Goal: Consume media (video, audio): Consume media (video, audio)

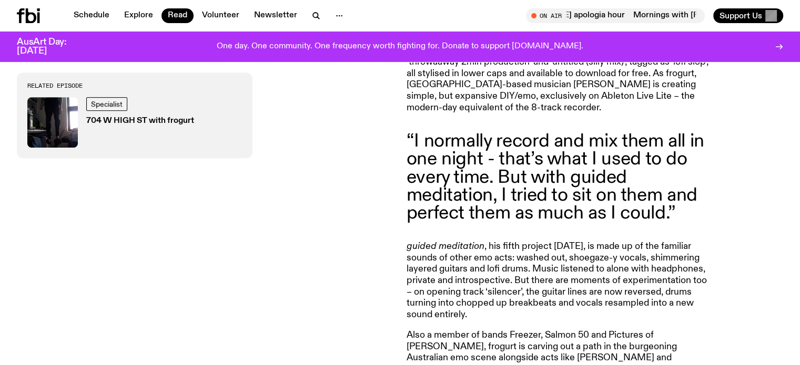
scroll to position [429, 0]
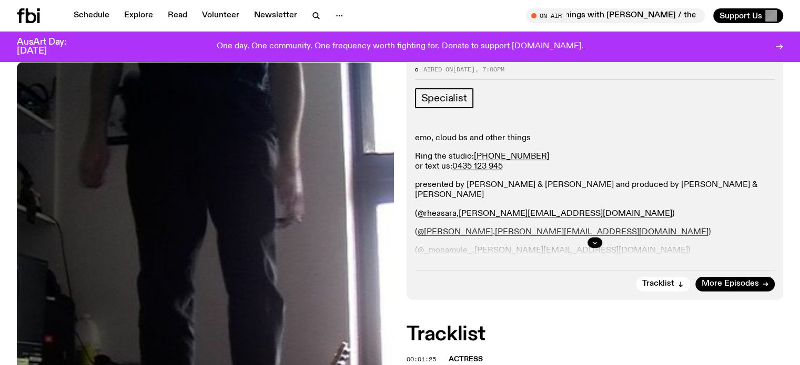
scroll to position [145, 0]
click at [595, 243] on icon "button" at bounding box center [594, 242] width 6 height 6
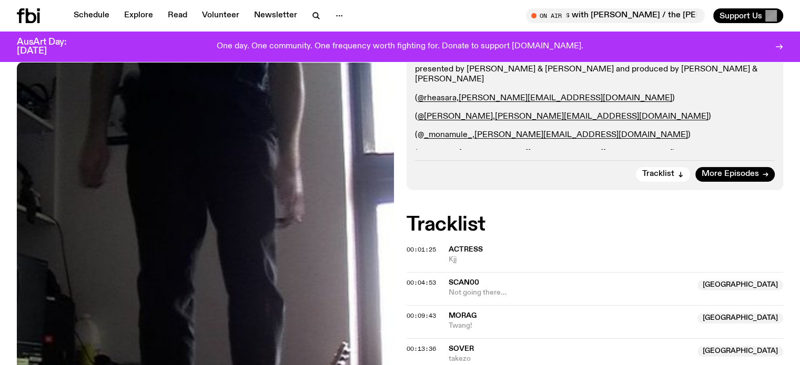
scroll to position [261, 0]
click at [434, 149] on link "t0m4rt1n" at bounding box center [440, 153] width 33 height 8
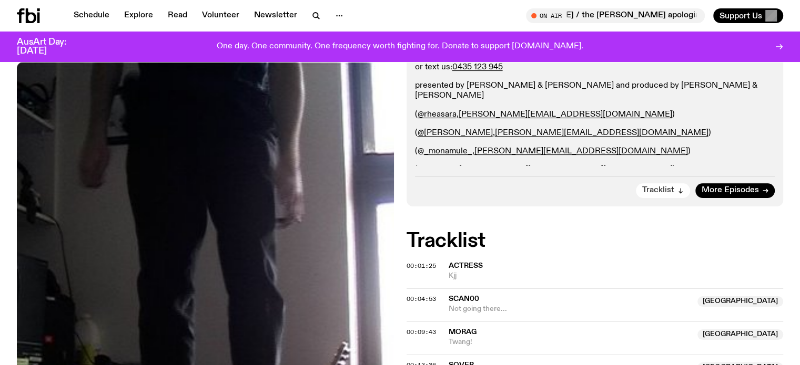
scroll to position [0, 0]
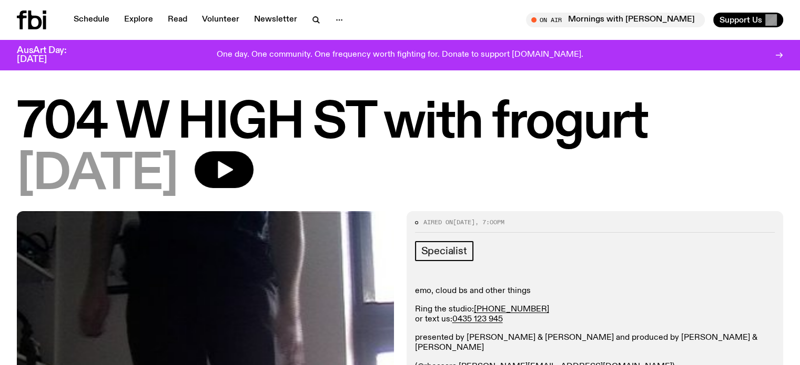
click at [574, 132] on h1 "704 W HIGH ST with frogurt" at bounding box center [400, 123] width 766 height 47
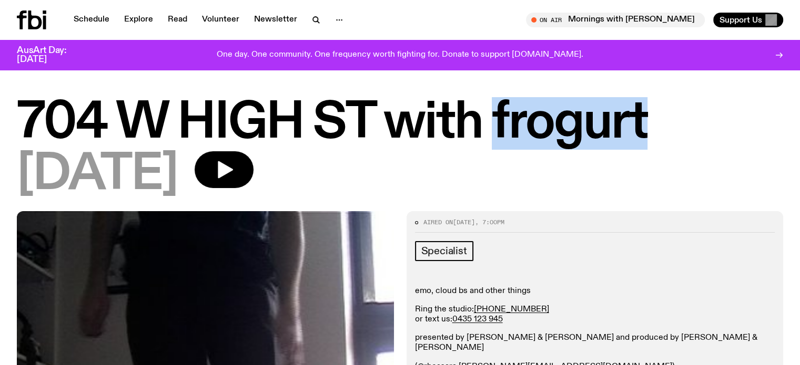
click at [574, 132] on h1 "704 W HIGH ST with frogurt" at bounding box center [400, 123] width 766 height 47
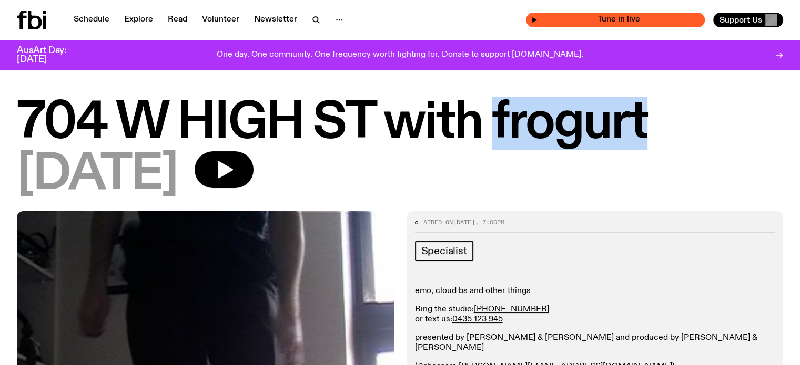
copy h1 "frogurt"
